Goal: Navigation & Orientation: Go to known website

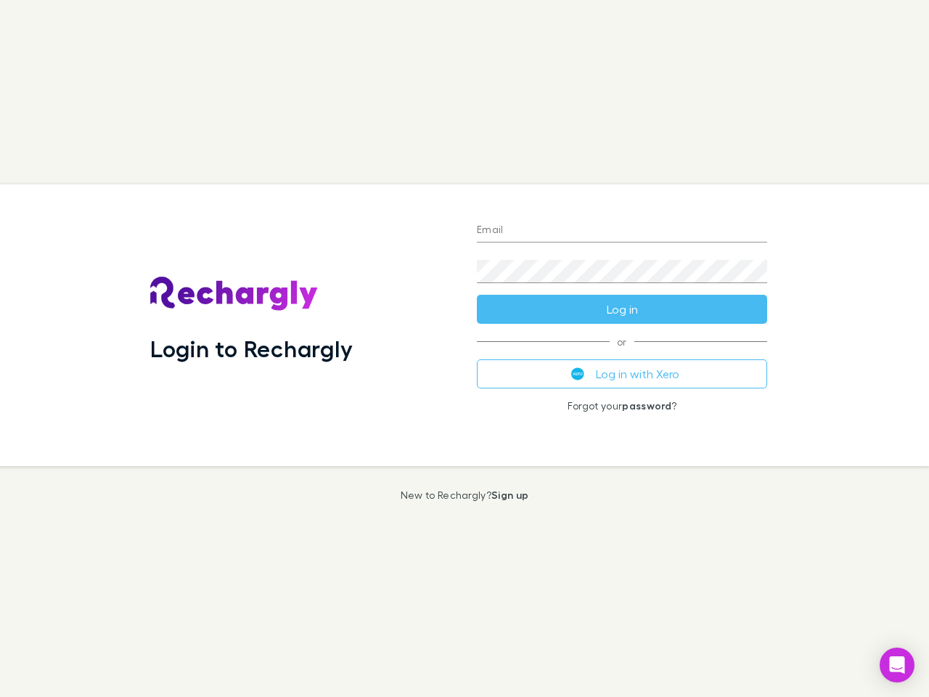
click at [465, 348] on div "Login to Rechargly" at bounding box center [302, 325] width 327 height 282
click at [622, 231] on input "Email" at bounding box center [622, 230] width 290 height 23
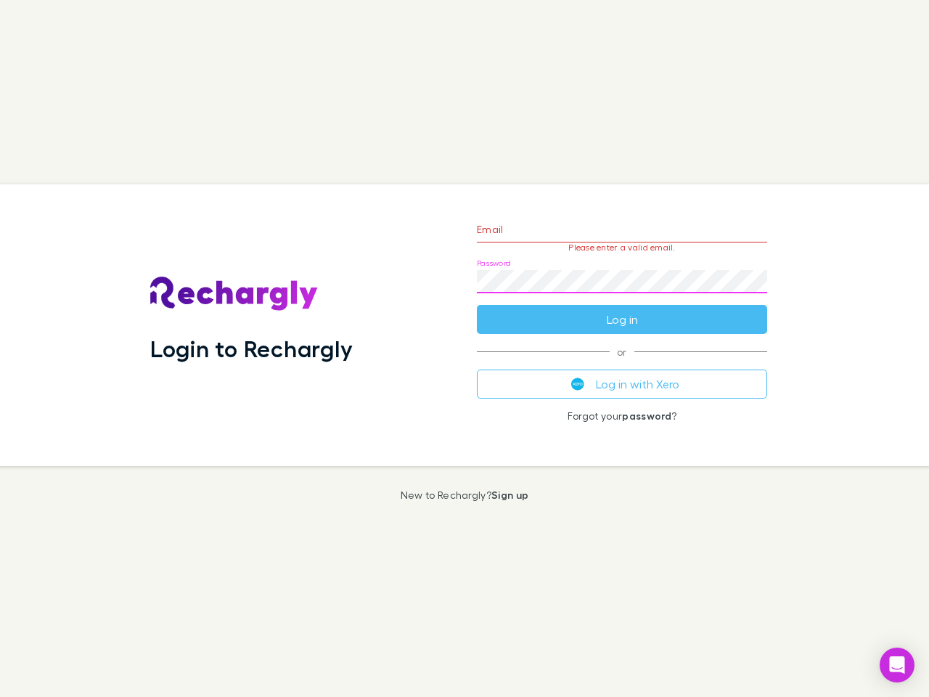
click at [622, 309] on form "Email Please enter a valid email. Password Log in" at bounding box center [622, 271] width 290 height 126
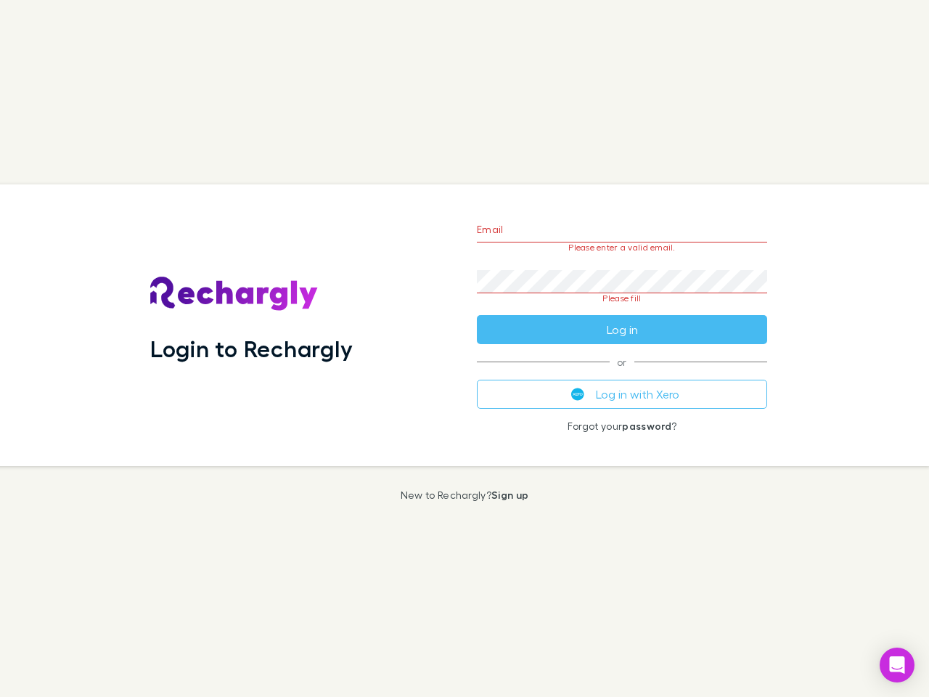
click at [622, 374] on div "Email Please enter a valid email. Password Please fill Log in or Log in with Xe…" at bounding box center [622, 325] width 314 height 282
click at [897, 665] on icon "Open Intercom Messenger" at bounding box center [897, 664] width 15 height 17
